Goal: Task Accomplishment & Management: Use online tool/utility

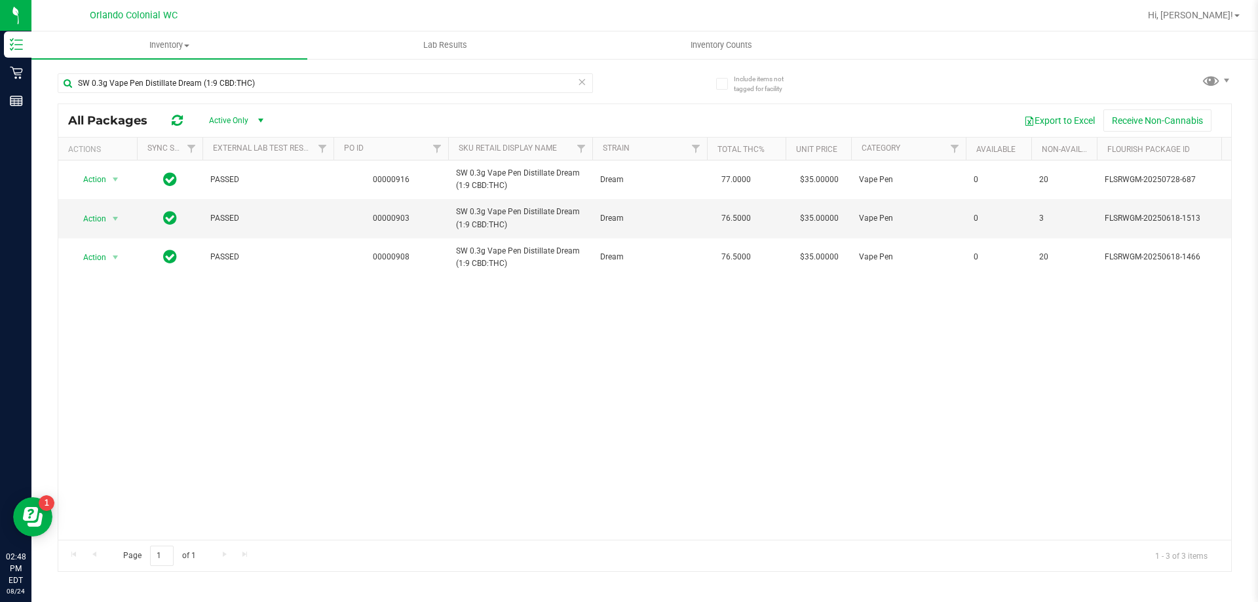
scroll to position [0, 200]
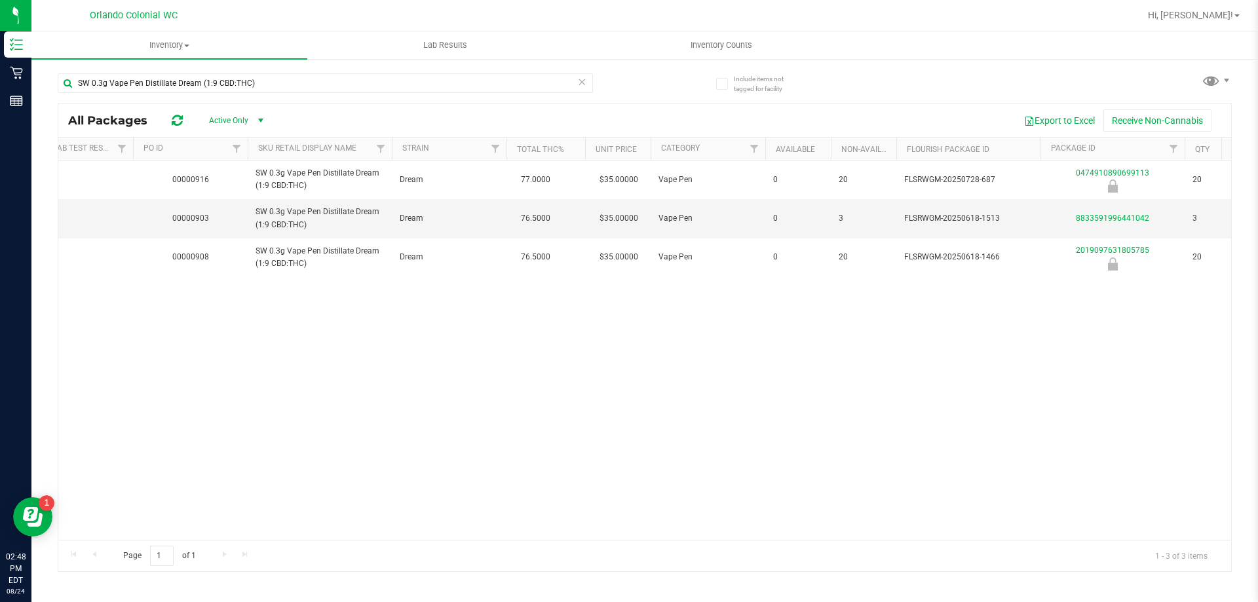
click at [579, 342] on div "Action Action Global inventory Package audit log Print package label Print prod…" at bounding box center [644, 350] width 1173 height 379
click at [180, 48] on span "Inventory" at bounding box center [169, 45] width 276 height 12
click at [88, 98] on span "All inventory" at bounding box center [75, 94] width 88 height 11
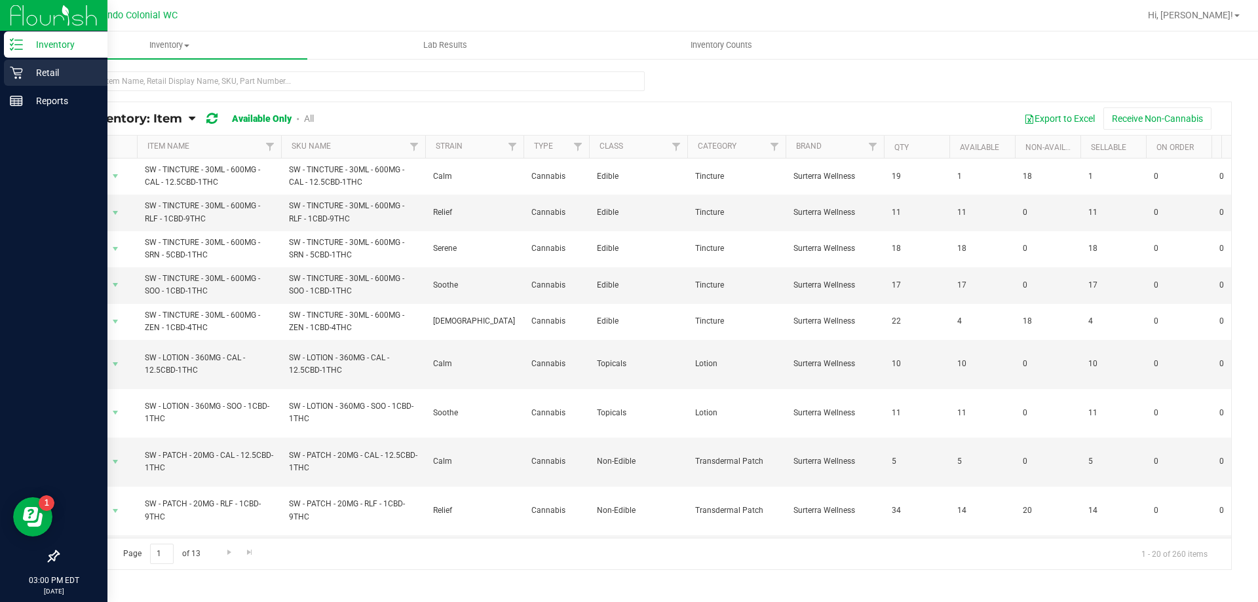
click at [24, 71] on p "Retail" at bounding box center [62, 73] width 79 height 16
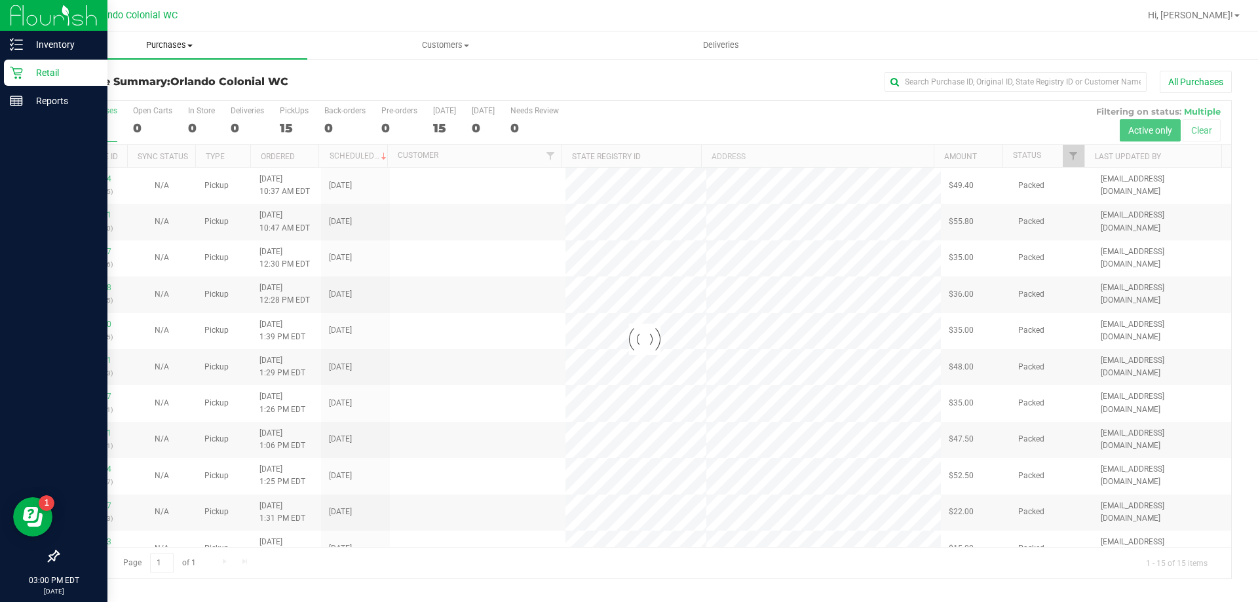
click at [155, 54] on uib-tab-heading "Purchases Summary of purchases Fulfillment All purchases" at bounding box center [169, 45] width 276 height 28
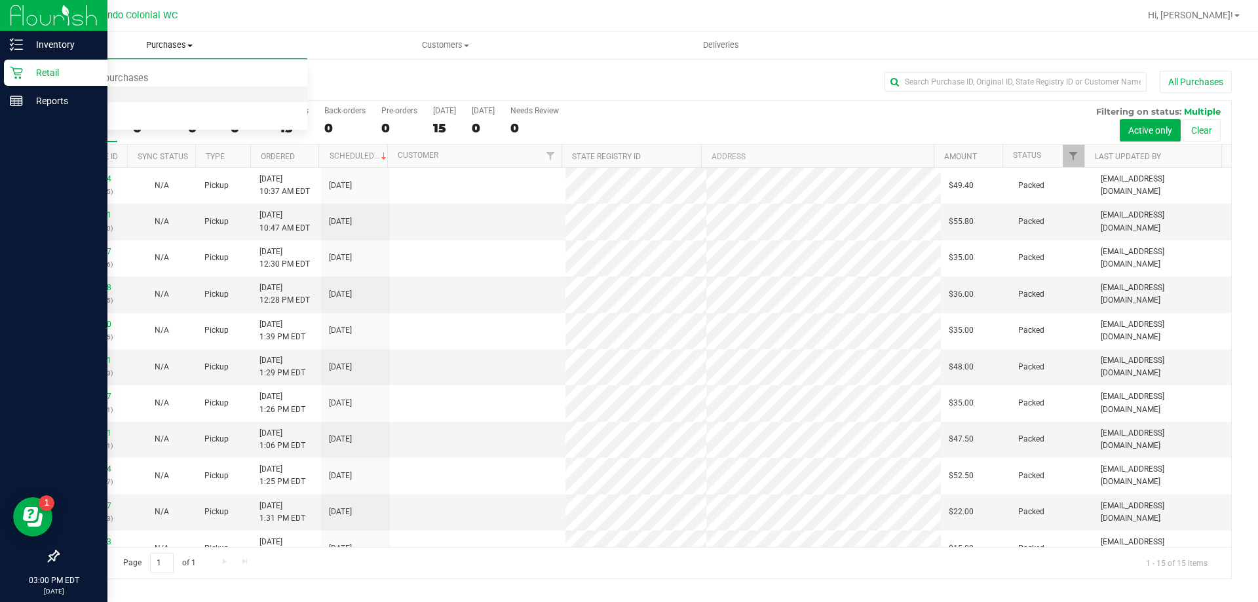
click at [132, 96] on li "Fulfillment" at bounding box center [169, 95] width 276 height 16
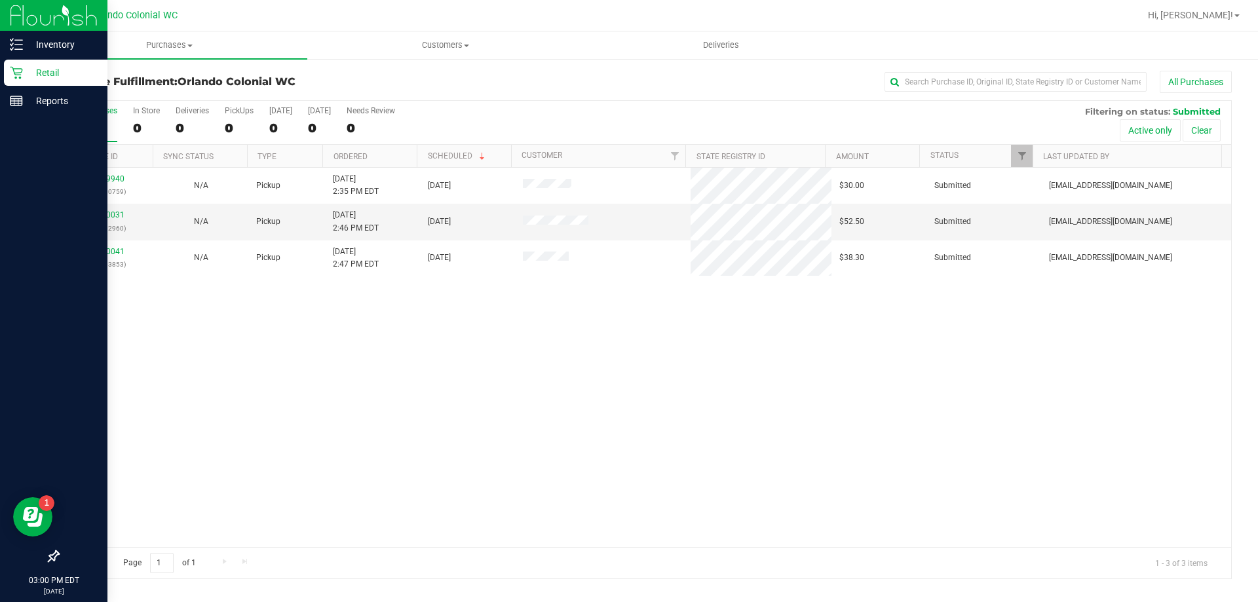
click at [658, 288] on div "11839940 (317000759) N/A Pickup [DATE] 2:35 PM EDT 8/24/2025 $30.00 Submitted […" at bounding box center [644, 357] width 1173 height 379
click at [367, 452] on div "11839940 (317000759) N/A Pickup [DATE] 2:35 PM EDT 8/24/2025 $30.00 Submitted […" at bounding box center [644, 357] width 1173 height 379
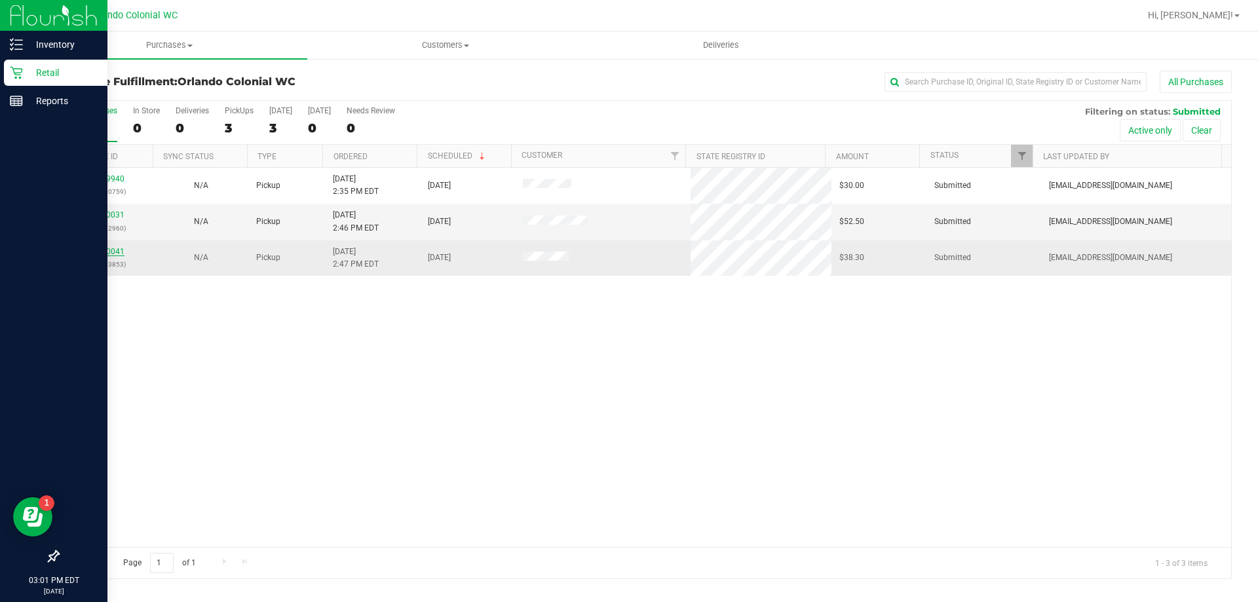
click at [100, 252] on link "11840041" at bounding box center [106, 251] width 37 height 9
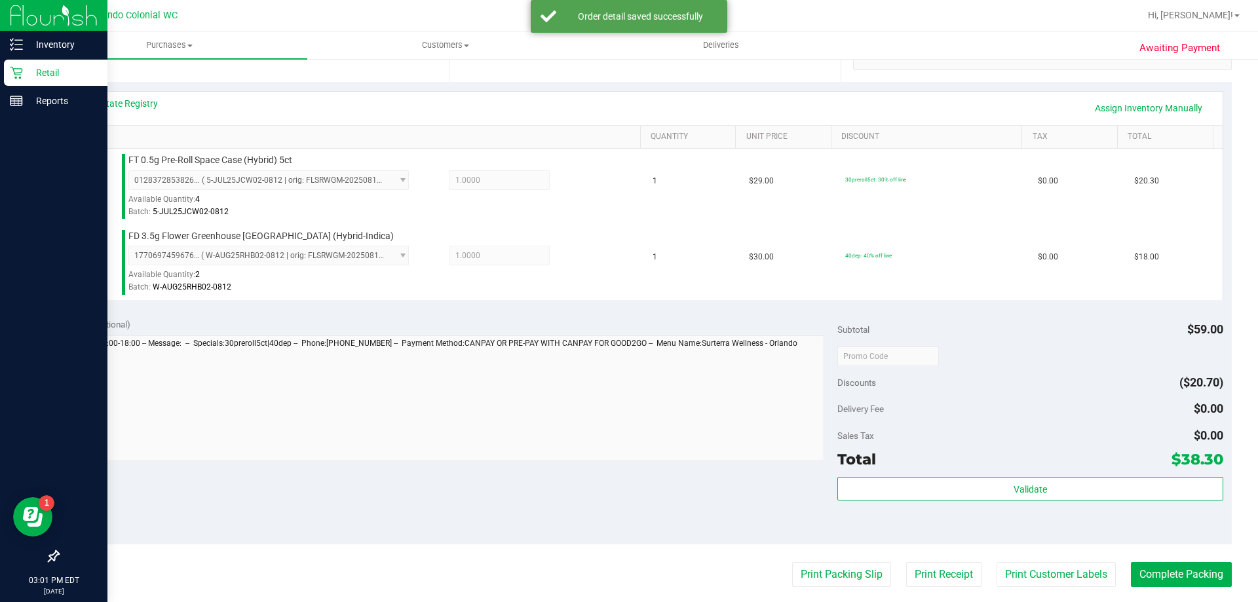
scroll to position [273, 0]
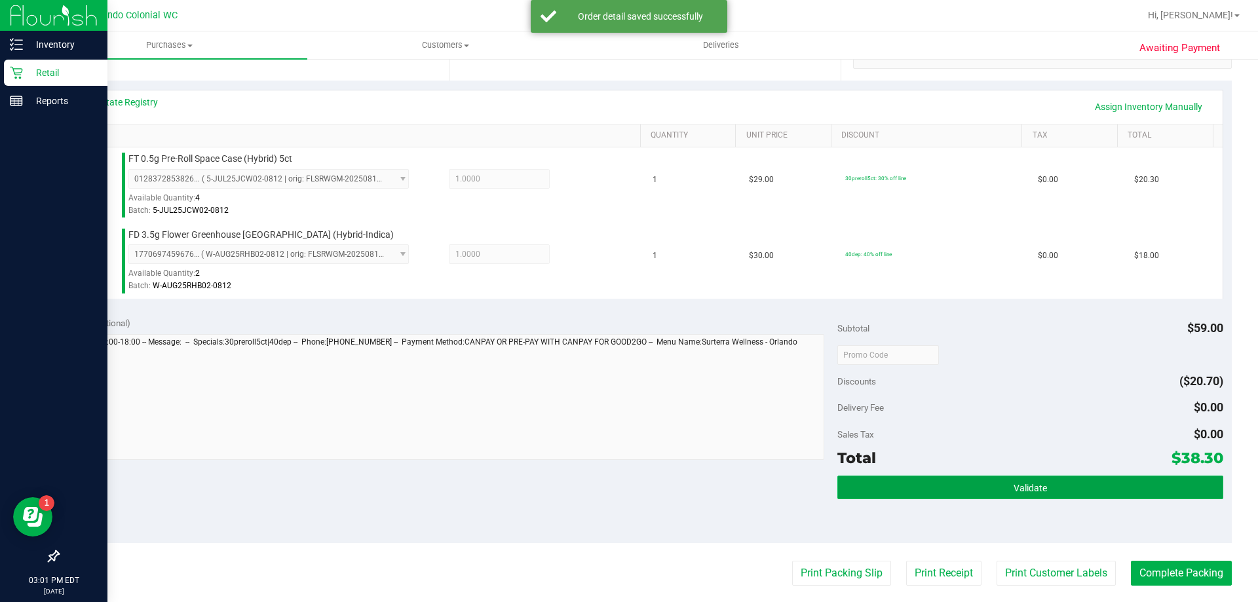
click at [1008, 480] on button "Validate" at bounding box center [1029, 488] width 385 height 24
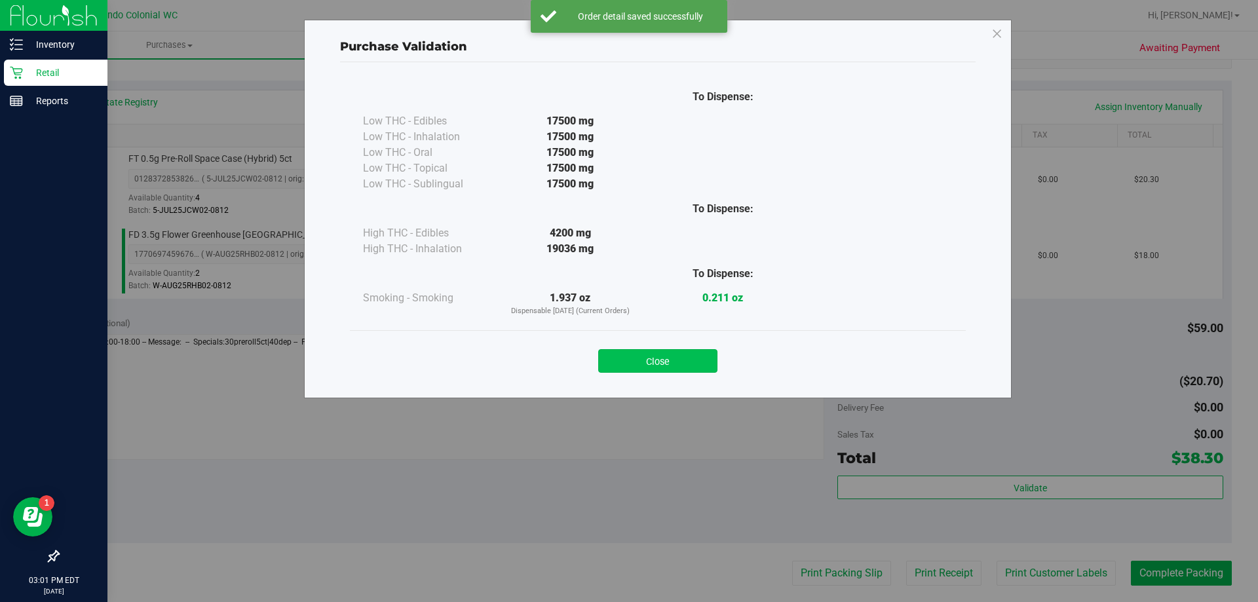
click at [693, 363] on button "Close" at bounding box center [657, 361] width 119 height 24
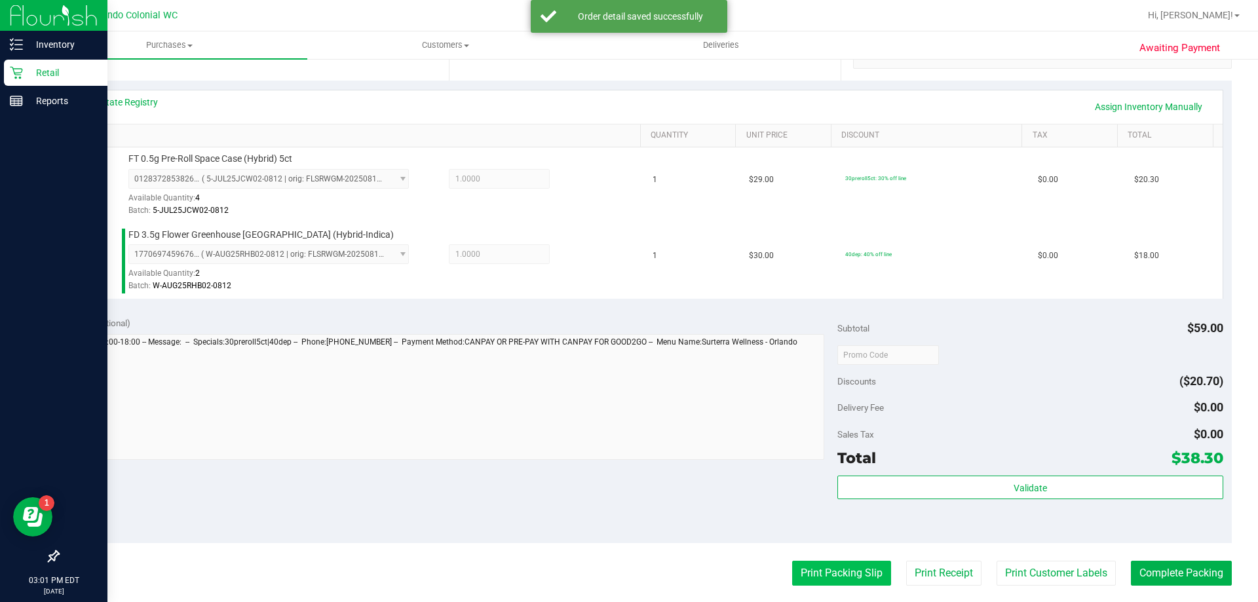
click at [835, 578] on button "Print Packing Slip" at bounding box center [841, 573] width 99 height 25
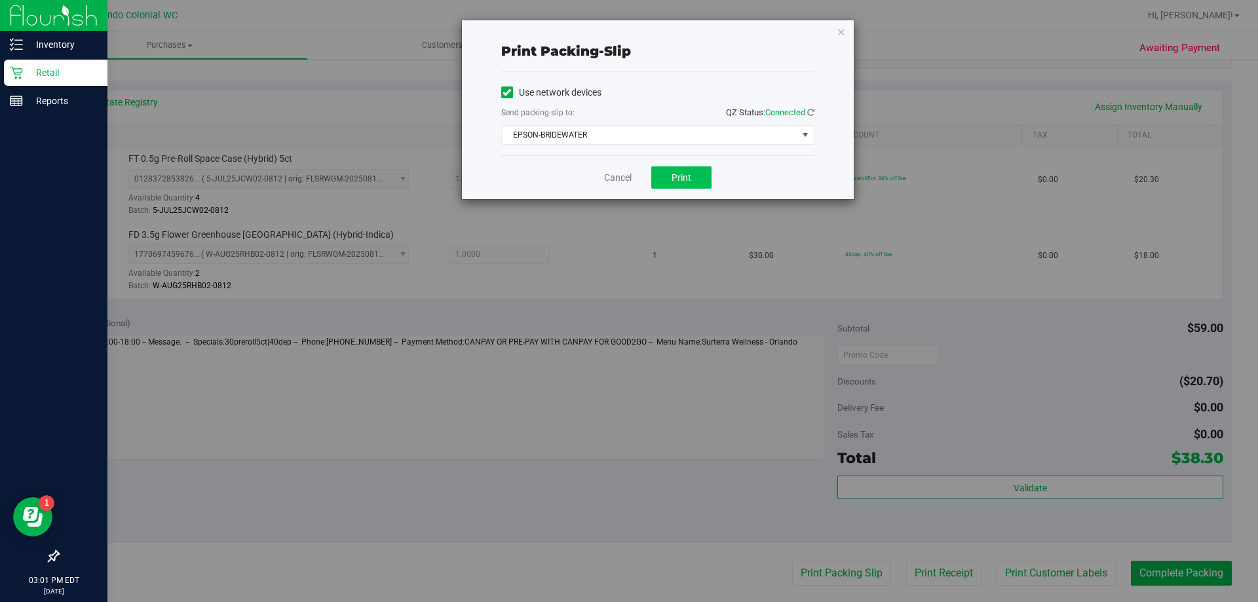
click at [681, 174] on span "Print" at bounding box center [681, 177] width 20 height 10
click at [592, 180] on div "Cancel Print" at bounding box center [657, 177] width 313 height 44
click at [624, 180] on link "Cancel" at bounding box center [618, 178] width 28 height 14
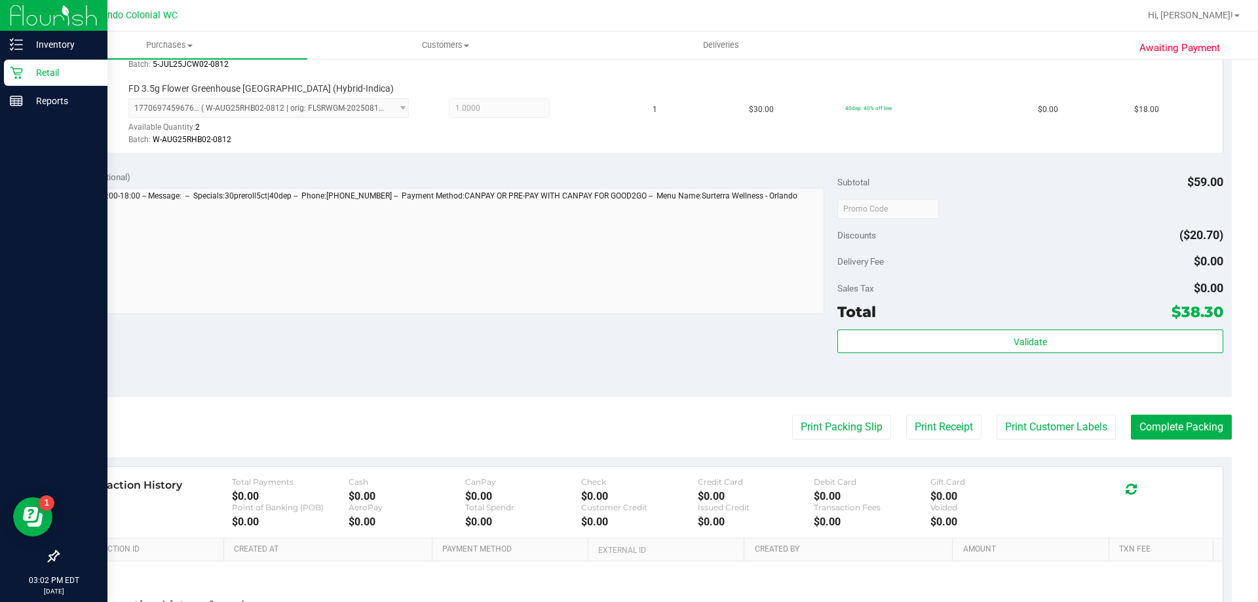
scroll to position [423, 0]
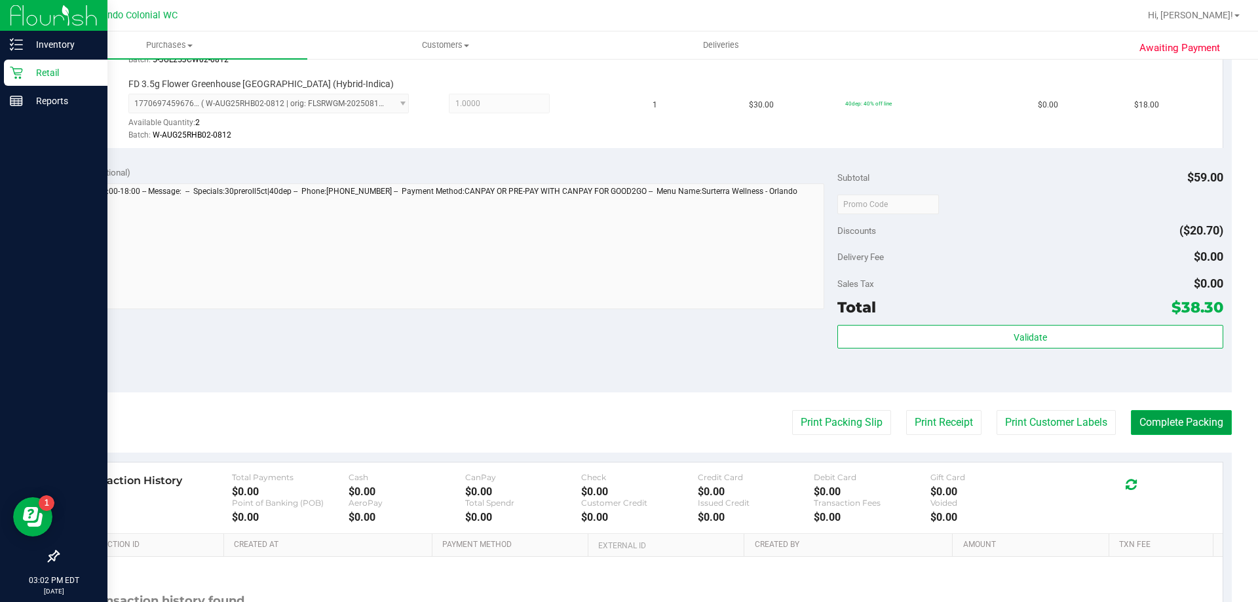
click at [1195, 417] on button "Complete Packing" at bounding box center [1181, 422] width 101 height 25
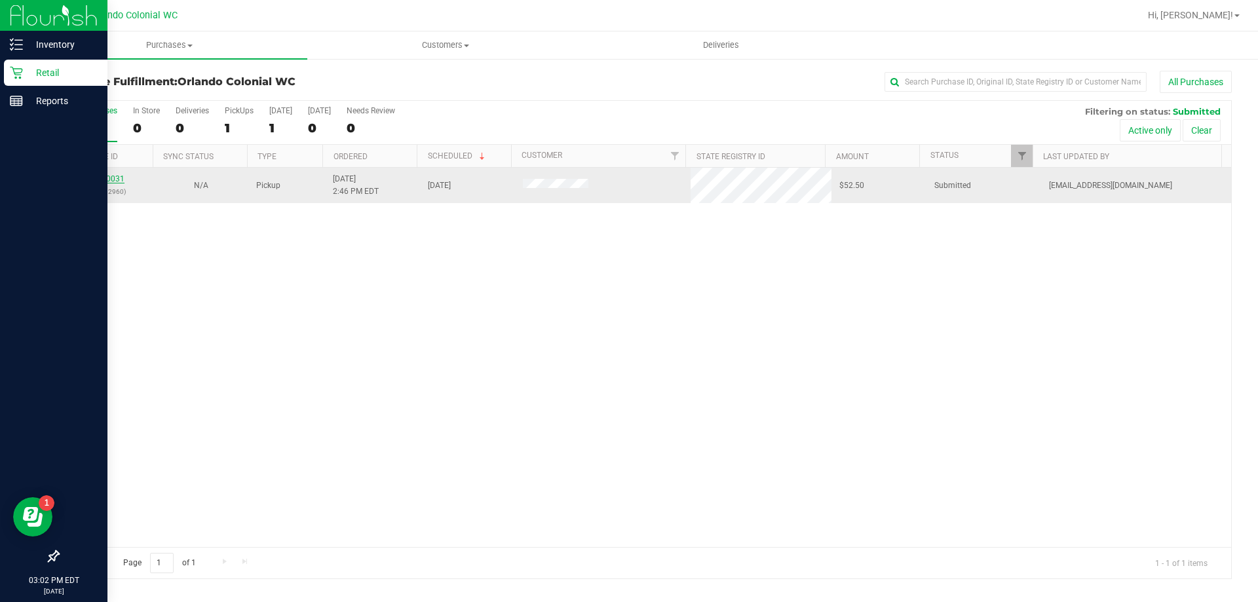
click at [119, 180] on link "11840031" at bounding box center [106, 178] width 37 height 9
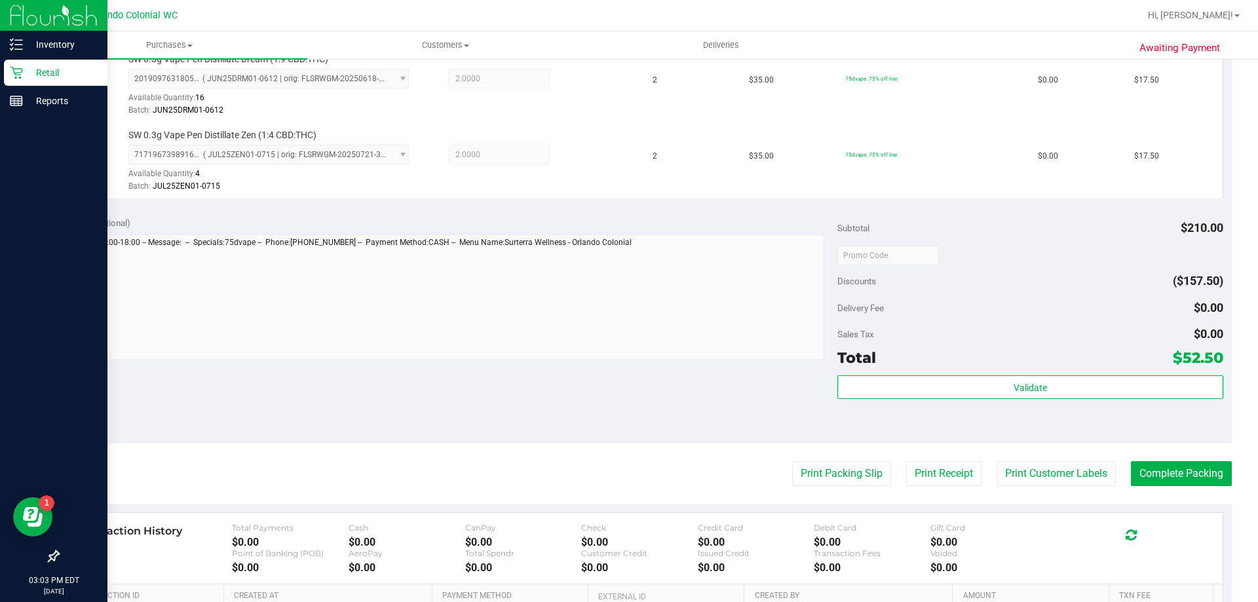
scroll to position [497, 0]
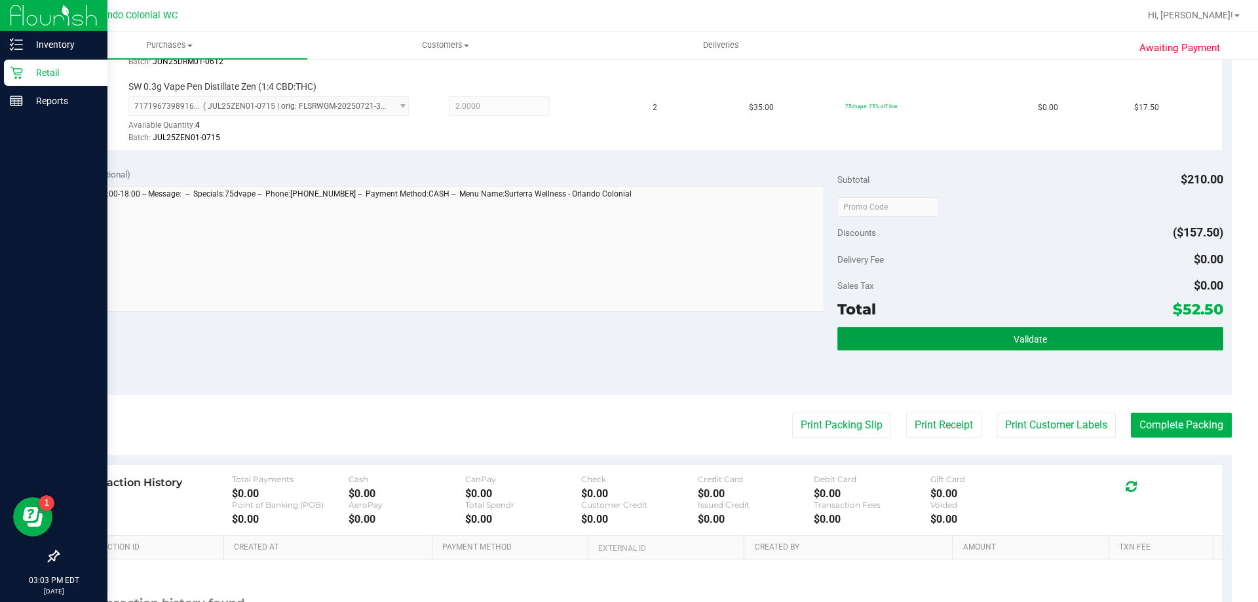
click at [1170, 330] on button "Validate" at bounding box center [1029, 339] width 385 height 24
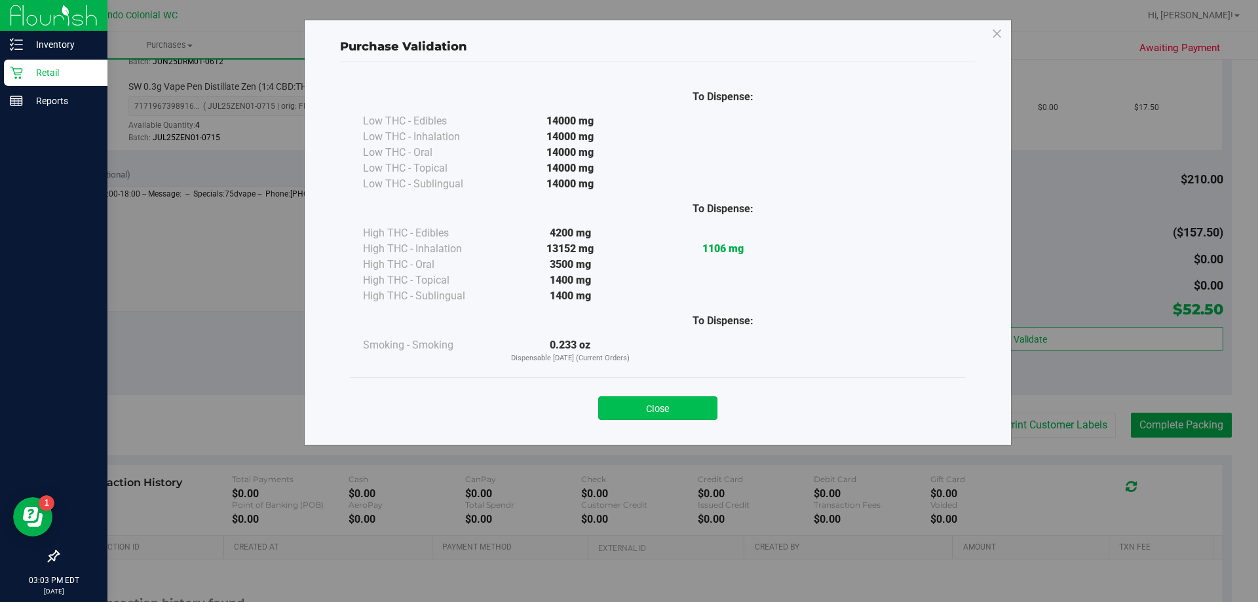
click at [685, 415] on button "Close" at bounding box center [657, 408] width 119 height 24
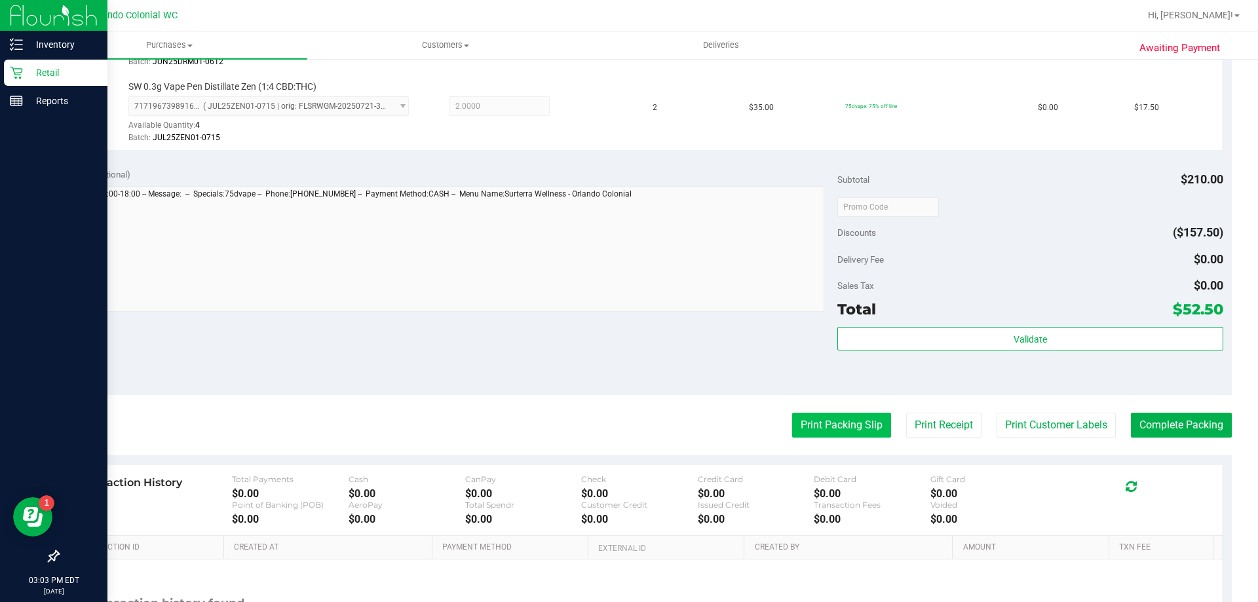
click at [833, 432] on button "Print Packing Slip" at bounding box center [841, 425] width 99 height 25
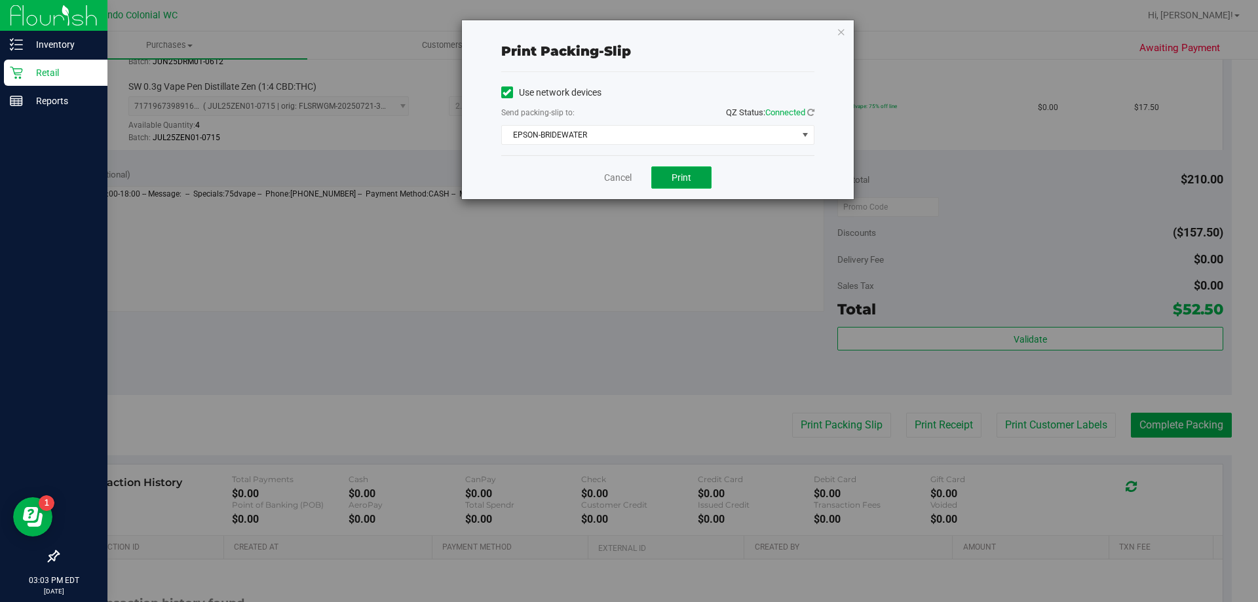
click at [696, 181] on button "Print" at bounding box center [681, 177] width 60 height 22
click at [619, 176] on link "Cancel" at bounding box center [618, 178] width 28 height 14
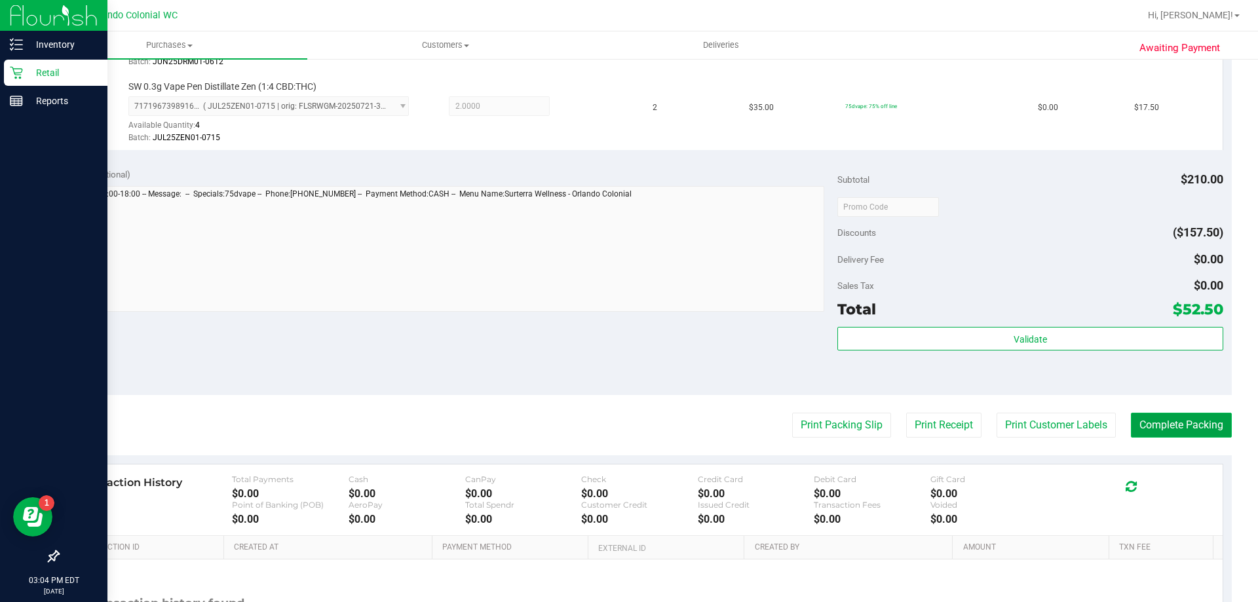
click at [1181, 425] on button "Complete Packing" at bounding box center [1181, 425] width 101 height 25
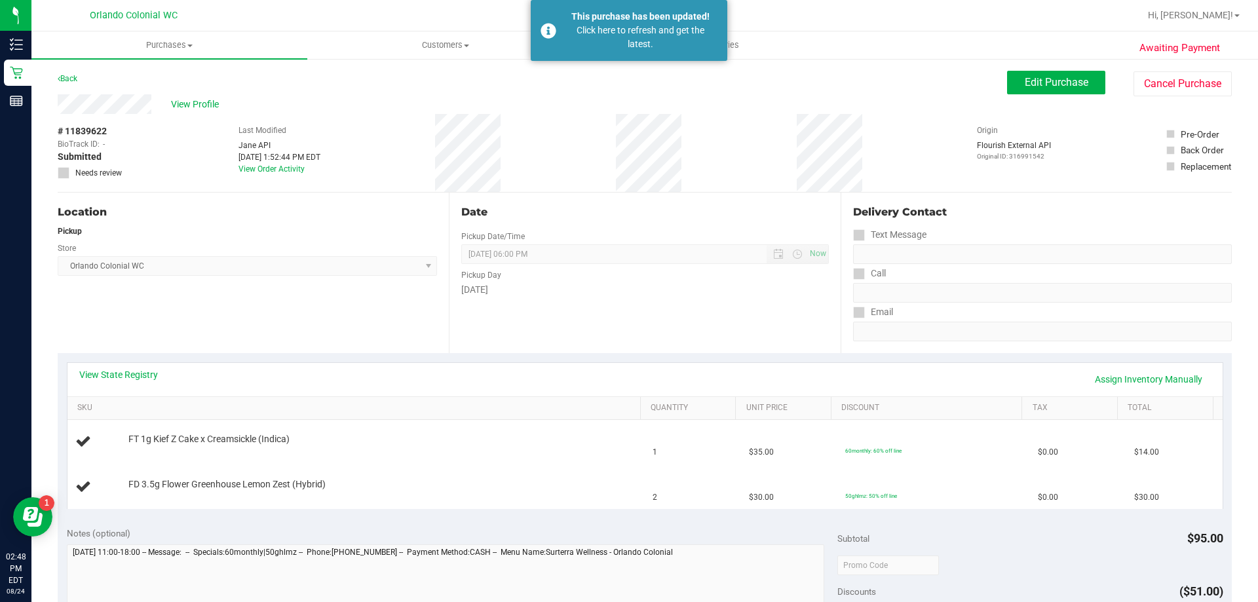
click at [647, 304] on div "Date Pickup Date/Time 08/24/2025 Now 08/24/2025 06:00 PM Now Pickup Day Sunday" at bounding box center [644, 273] width 391 height 161
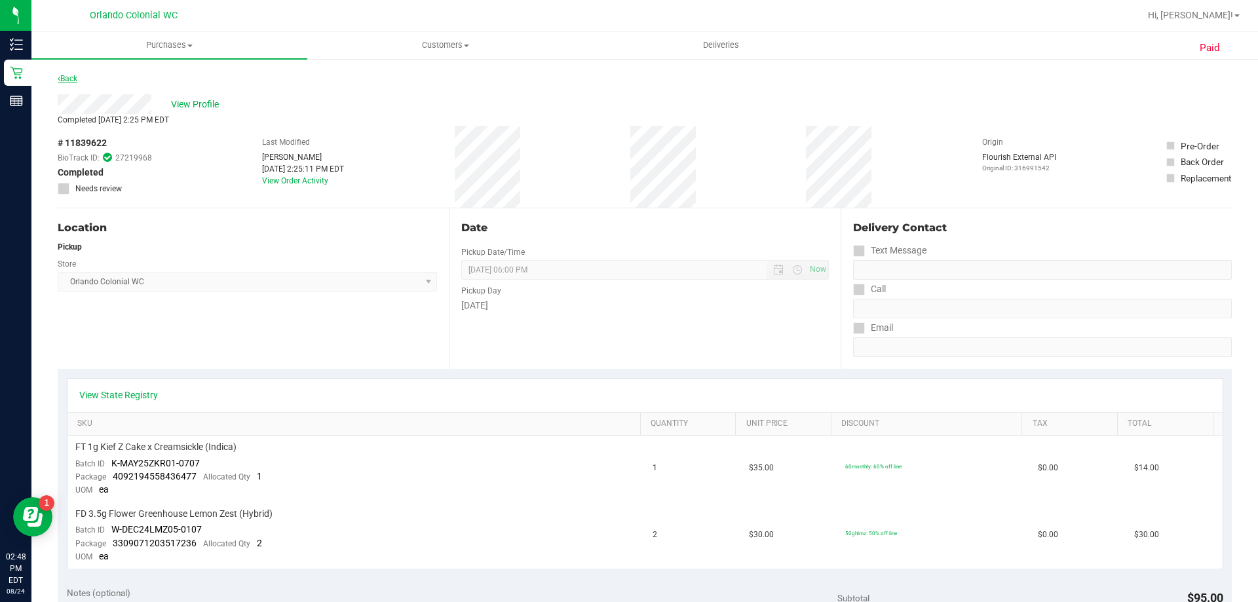
click at [67, 79] on link "Back" at bounding box center [68, 78] width 20 height 9
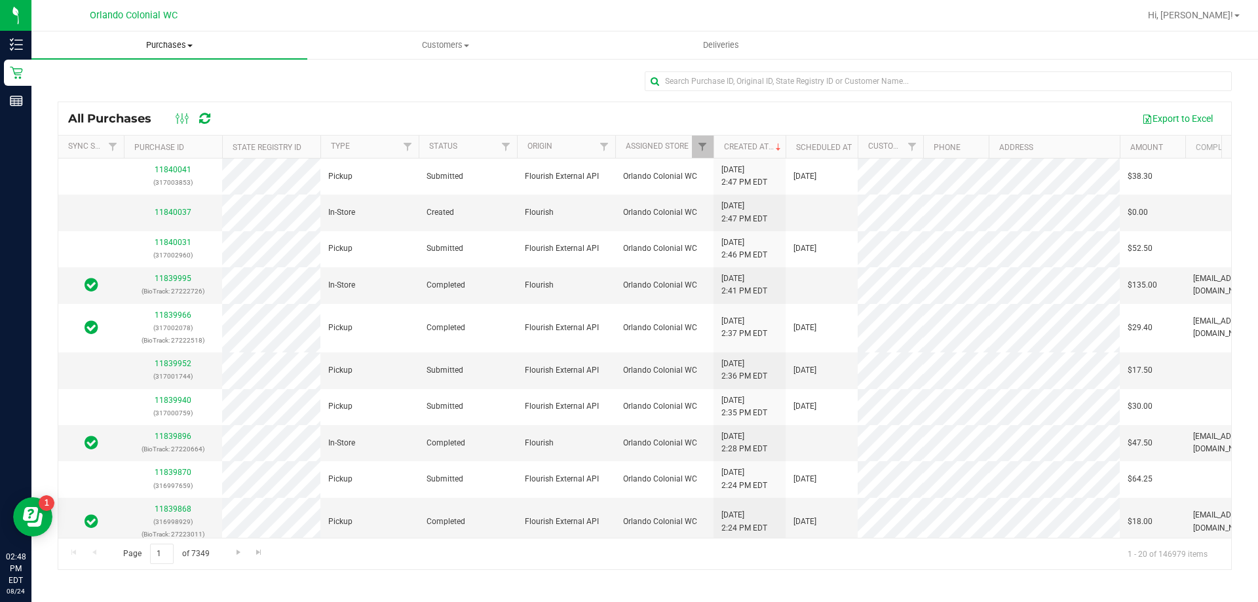
click at [169, 53] on uib-tab-heading "Purchases Summary of purchases Fulfillment All purchases" at bounding box center [169, 45] width 276 height 28
click at [78, 96] on span "Fulfillment" at bounding box center [71, 94] width 81 height 11
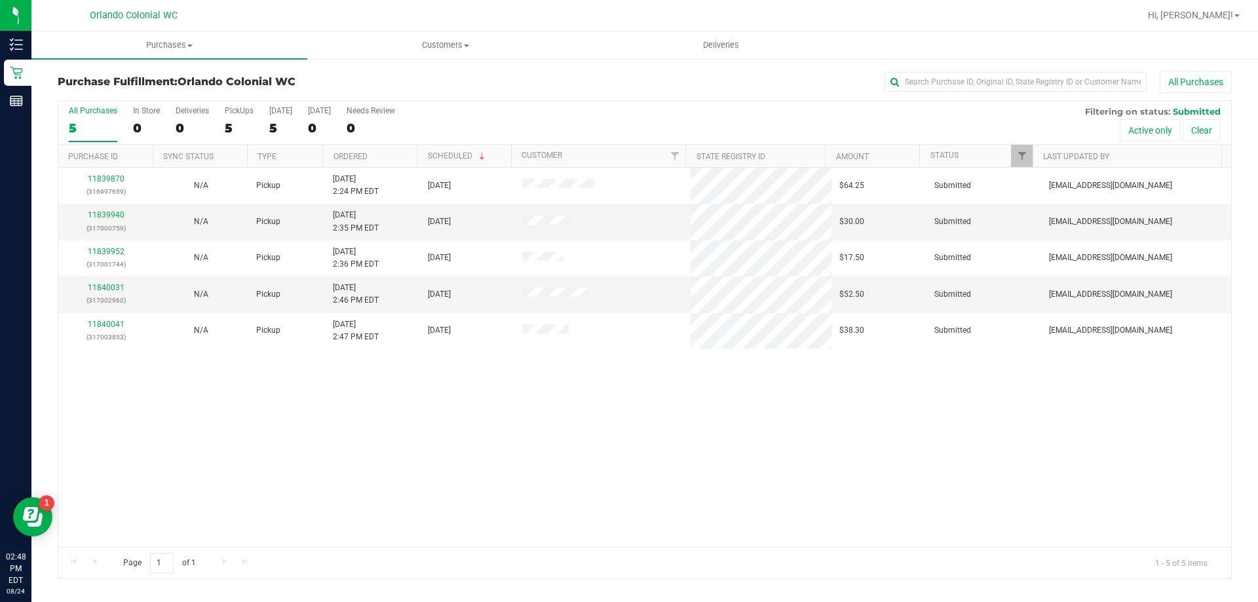
click at [522, 425] on div "11839870 (316997659) N/A Pickup 8/24/2025 2:24 PM EDT 8/24/2025 $64.25 Submitte…" at bounding box center [644, 357] width 1173 height 379
click at [540, 422] on div "11839870 (316997659) N/A Pickup 8/24/2025 2:24 PM EDT 8/24/2025 $64.25 Submitte…" at bounding box center [644, 357] width 1173 height 379
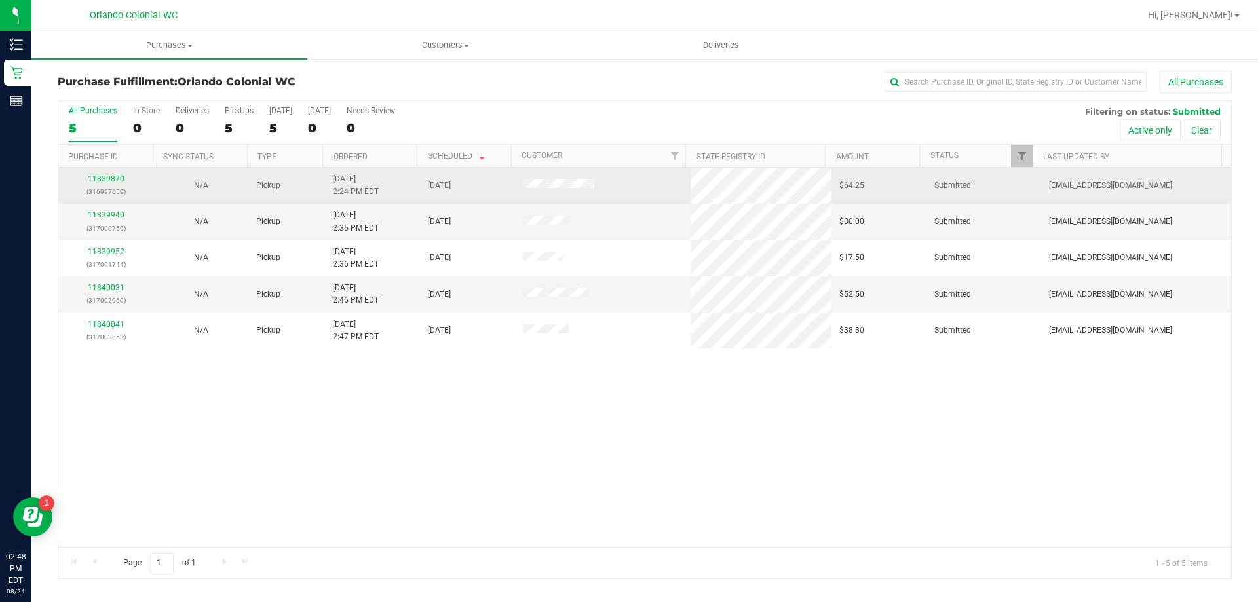
click at [115, 178] on link "11839870" at bounding box center [106, 178] width 37 height 9
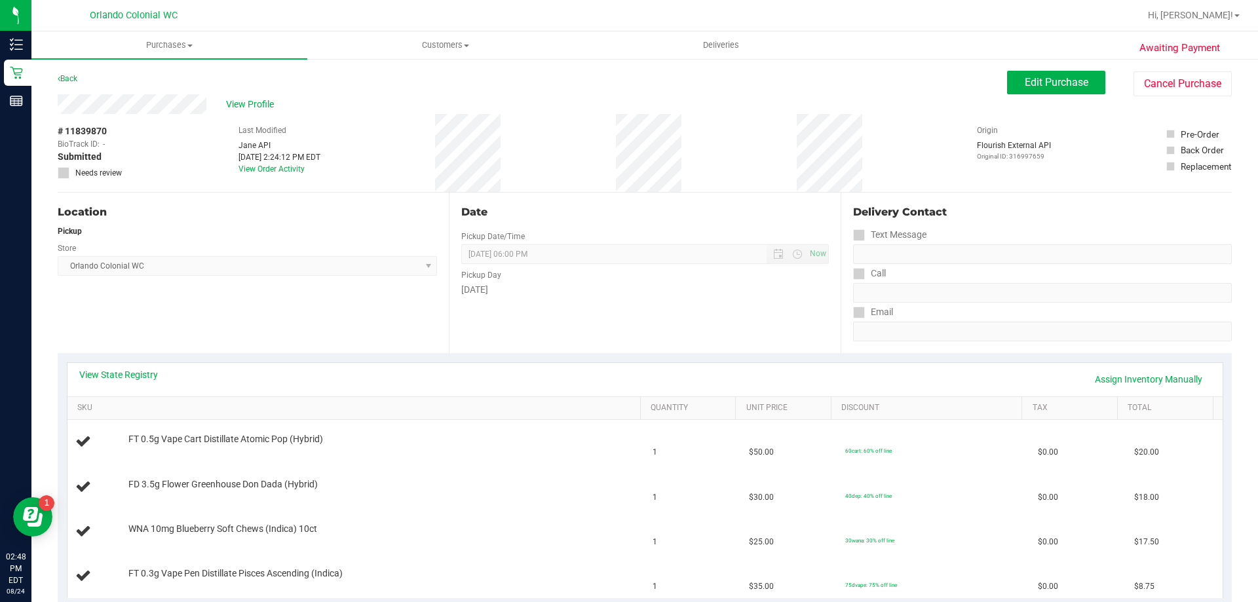
scroll to position [131, 0]
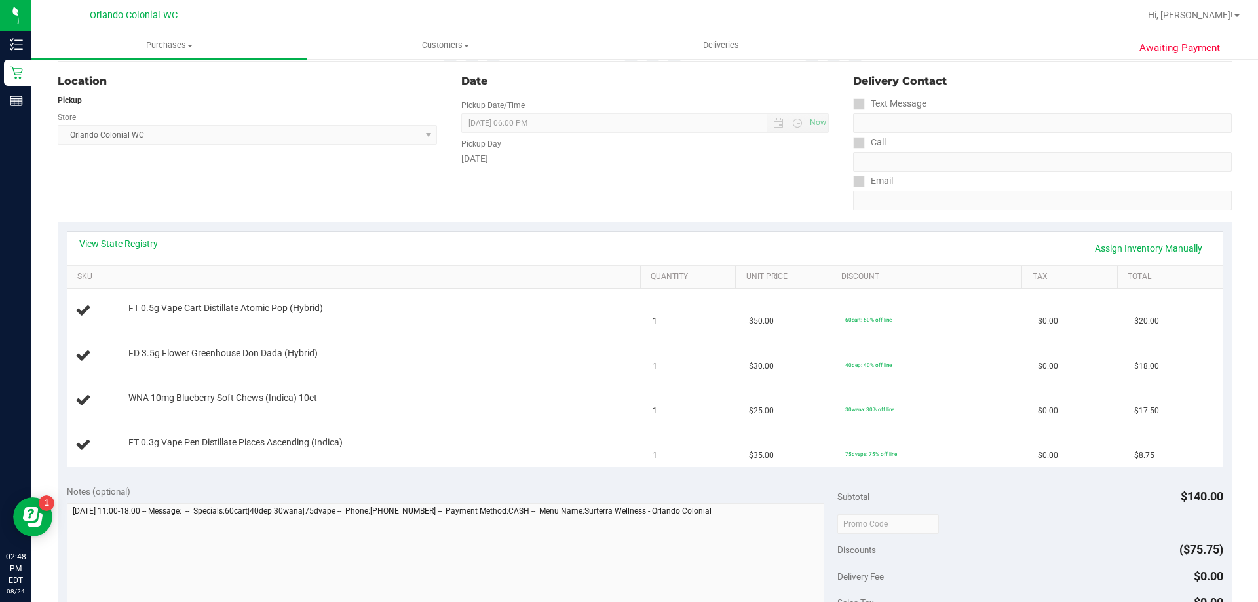
click at [522, 480] on div "Notes (optional) Subtotal $140.00 Discounts ($75.75) Delivery Fee $0.00 Sales T…" at bounding box center [645, 594] width 1174 height 236
click at [508, 489] on div "Notes (optional)" at bounding box center [452, 491] width 771 height 13
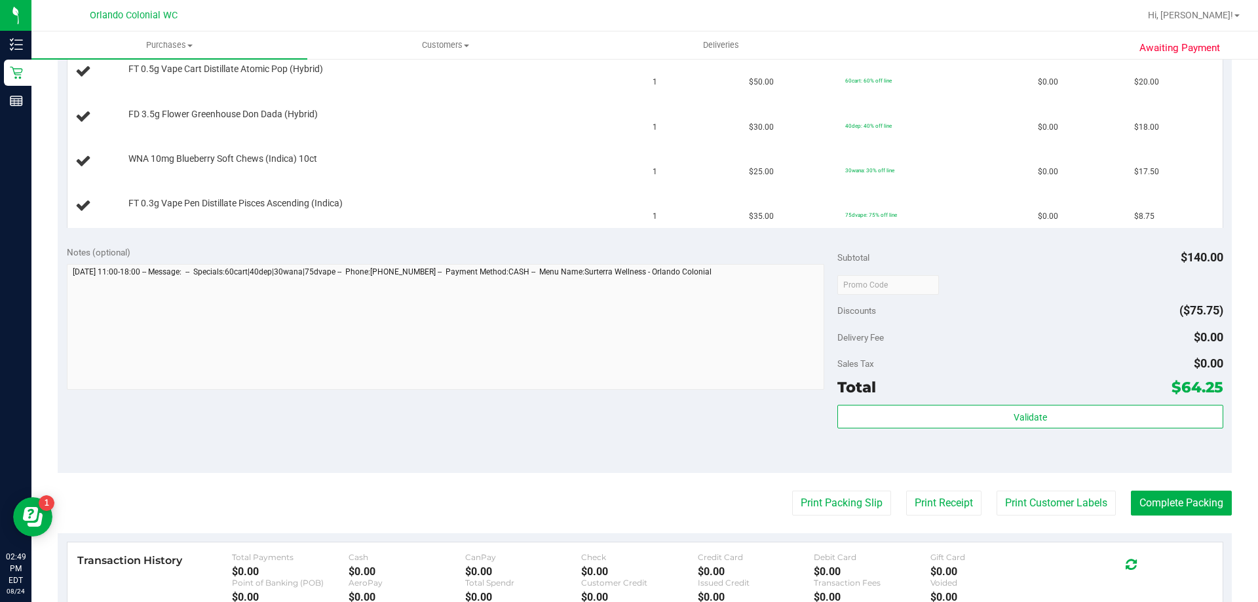
scroll to position [423, 0]
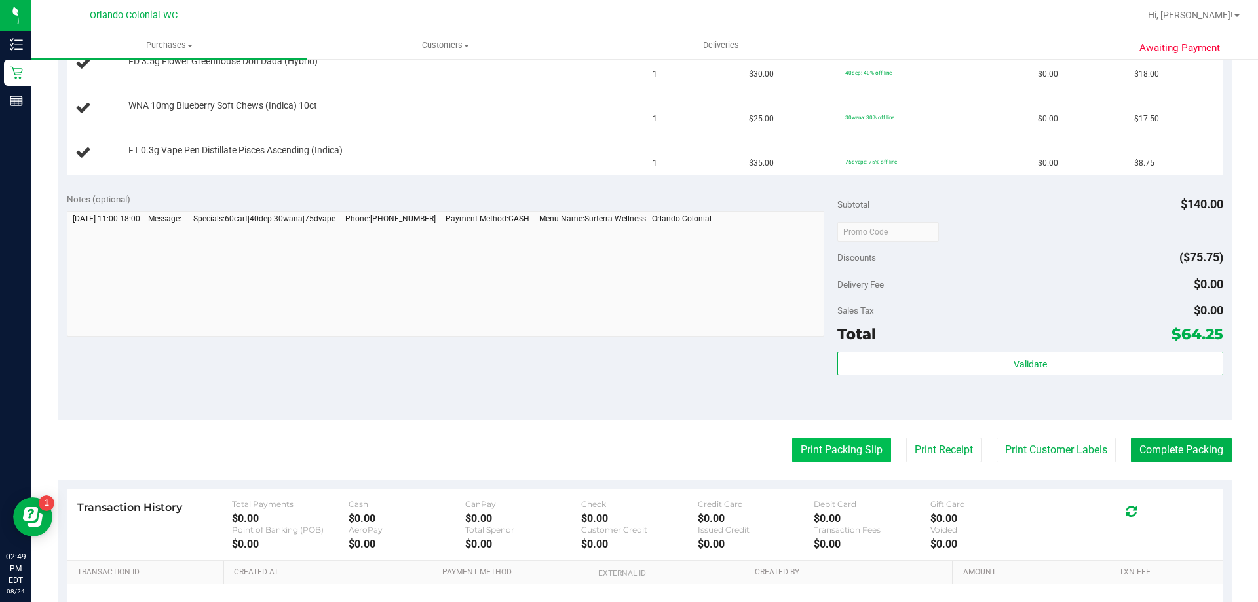
click at [839, 457] on button "Print Packing Slip" at bounding box center [841, 450] width 99 height 25
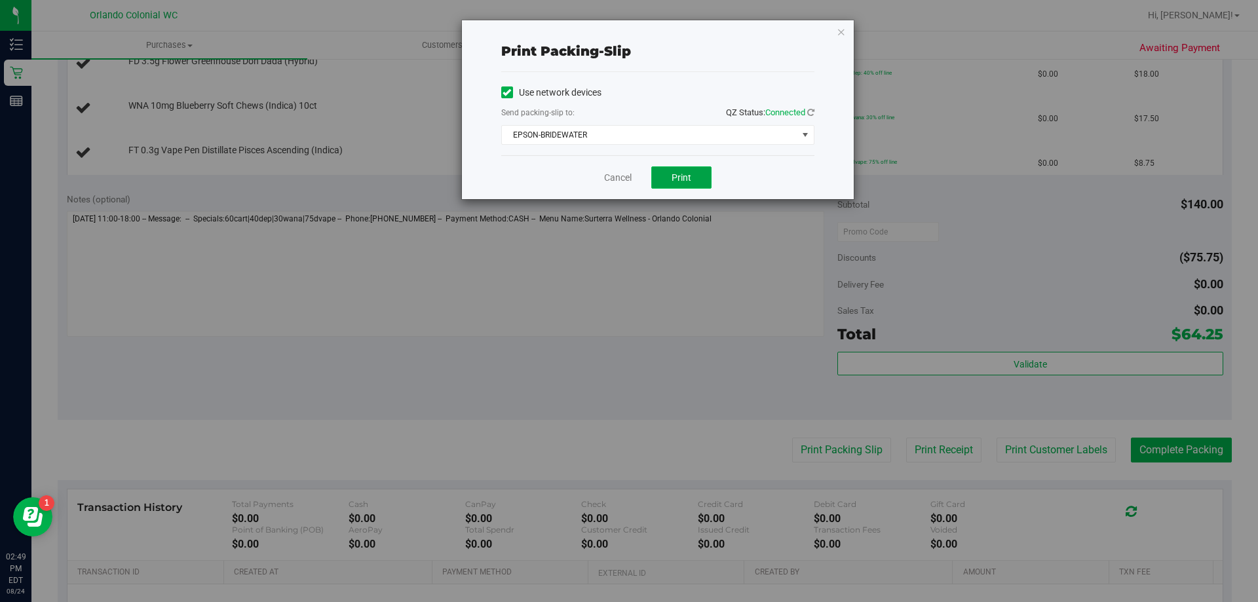
click at [687, 180] on span "Print" at bounding box center [681, 177] width 20 height 10
click at [614, 179] on link "Cancel" at bounding box center [618, 178] width 28 height 14
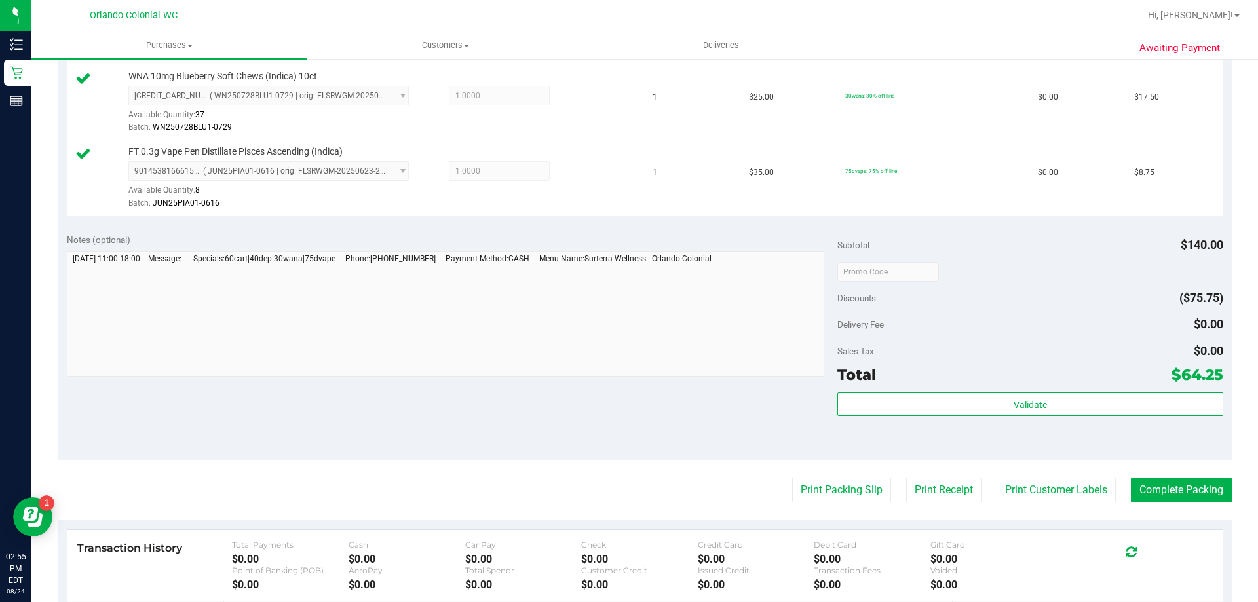
scroll to position [491, 0]
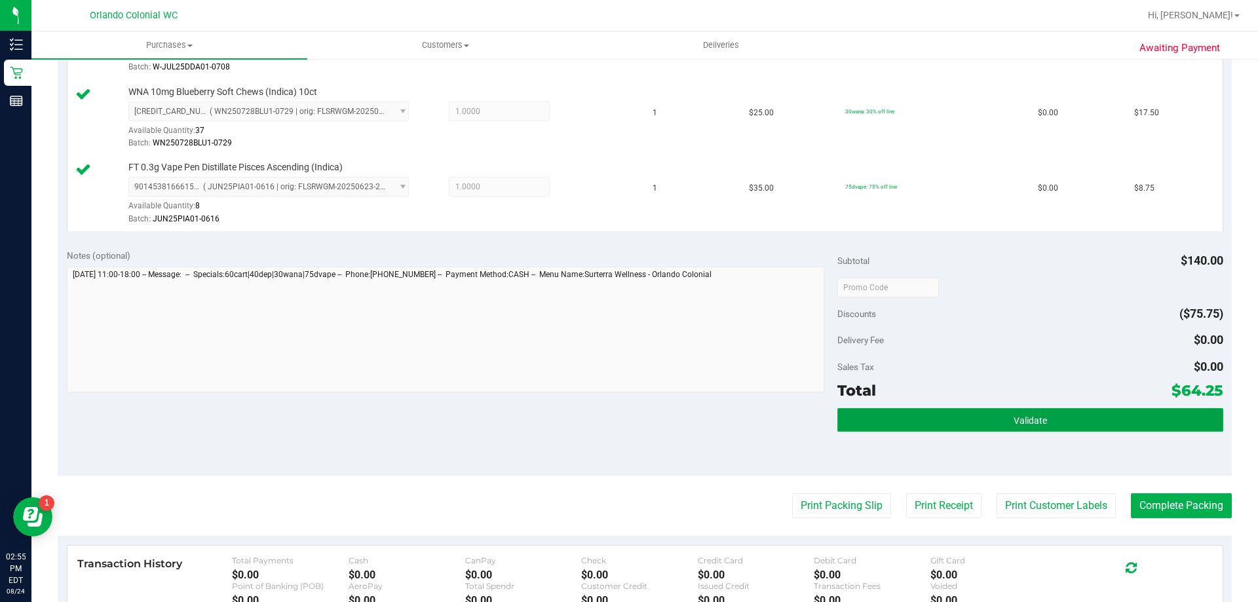
click at [1115, 424] on button "Validate" at bounding box center [1029, 420] width 385 height 24
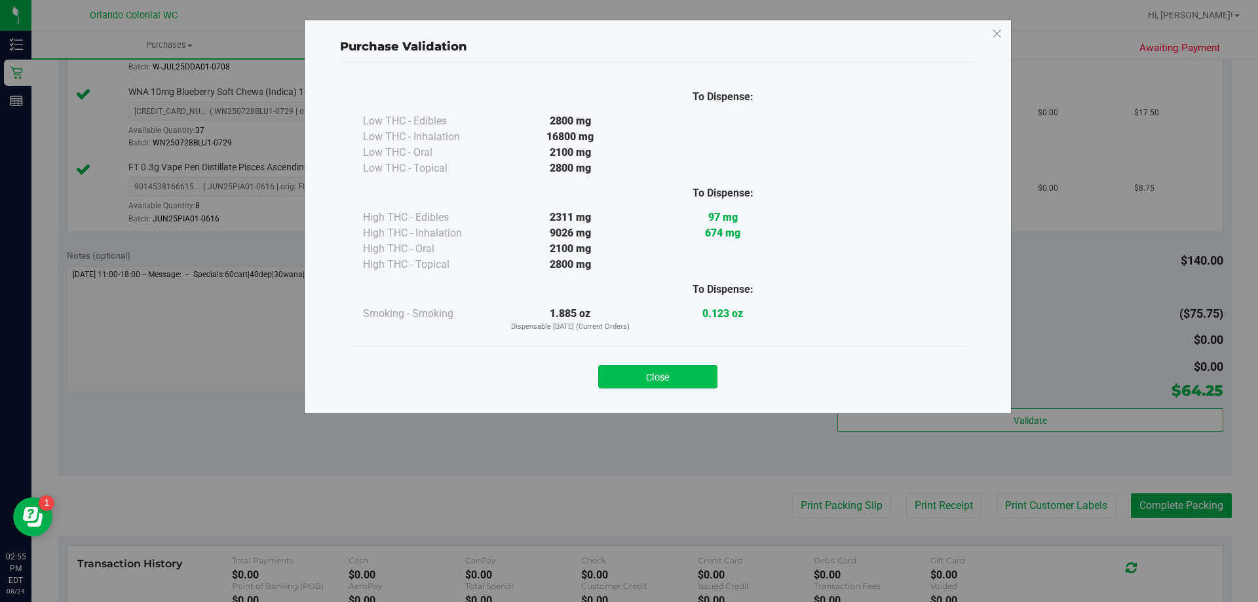
click at [670, 378] on button "Close" at bounding box center [657, 377] width 119 height 24
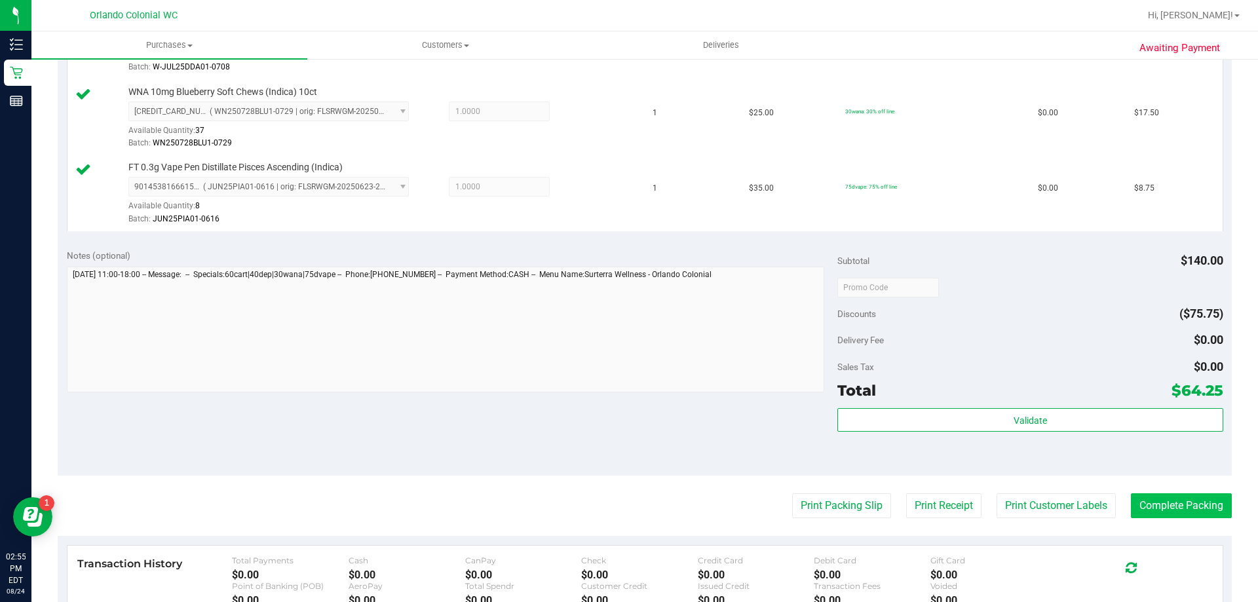
click at [1194, 517] on button "Complete Packing" at bounding box center [1181, 505] width 101 height 25
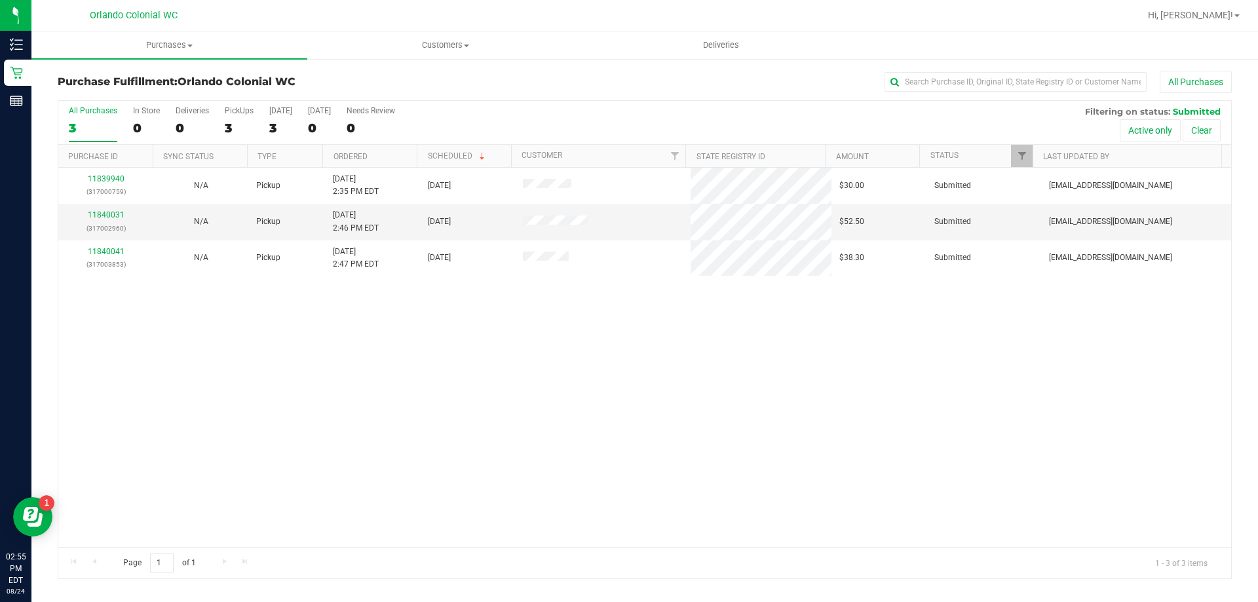
click at [663, 514] on div "11839940 (317000759) N/A Pickup [DATE] 2:35 PM EDT 8/24/2025 $30.00 Submitted […" at bounding box center [644, 357] width 1173 height 379
click at [340, 296] on div "11839940 (317000759) N/A Pickup [DATE] 2:35 PM EDT 8/24/2025 $30.00 Submitted […" at bounding box center [644, 357] width 1173 height 379
